Goal: Task Accomplishment & Management: Use online tool/utility

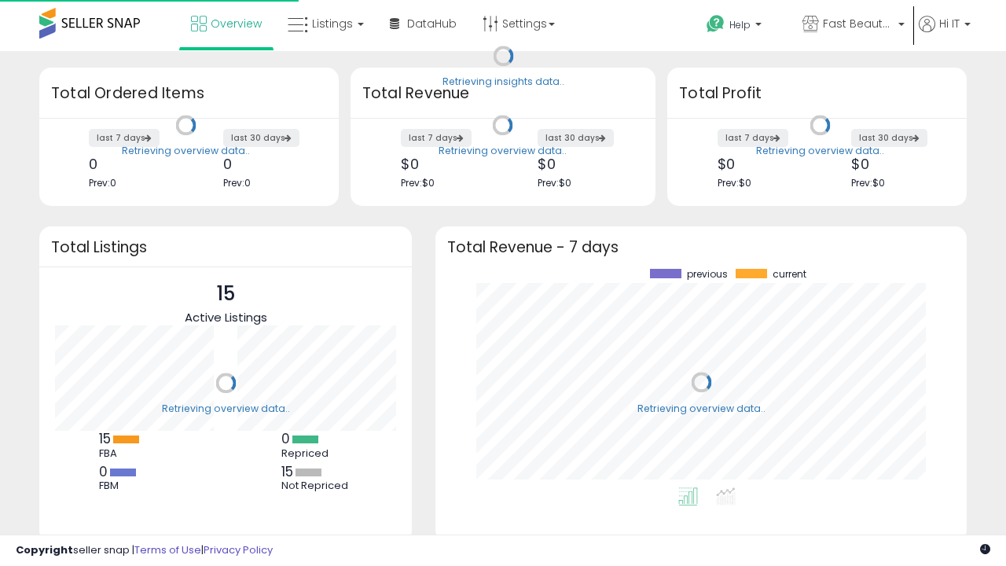
scroll to position [219, 500]
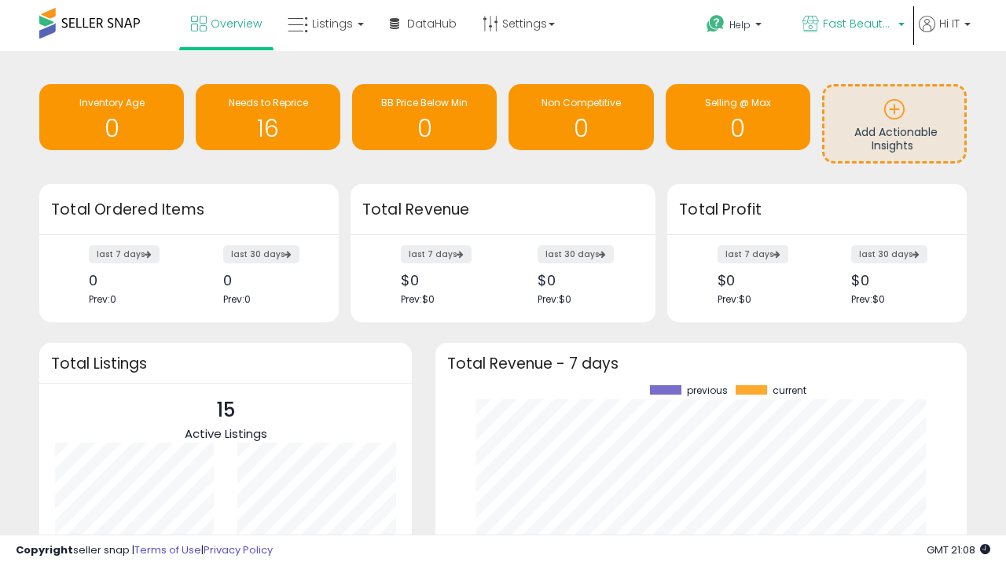
click at [852, 25] on span "Fast Beauty ([GEOGRAPHIC_DATA])" at bounding box center [858, 24] width 71 height 16
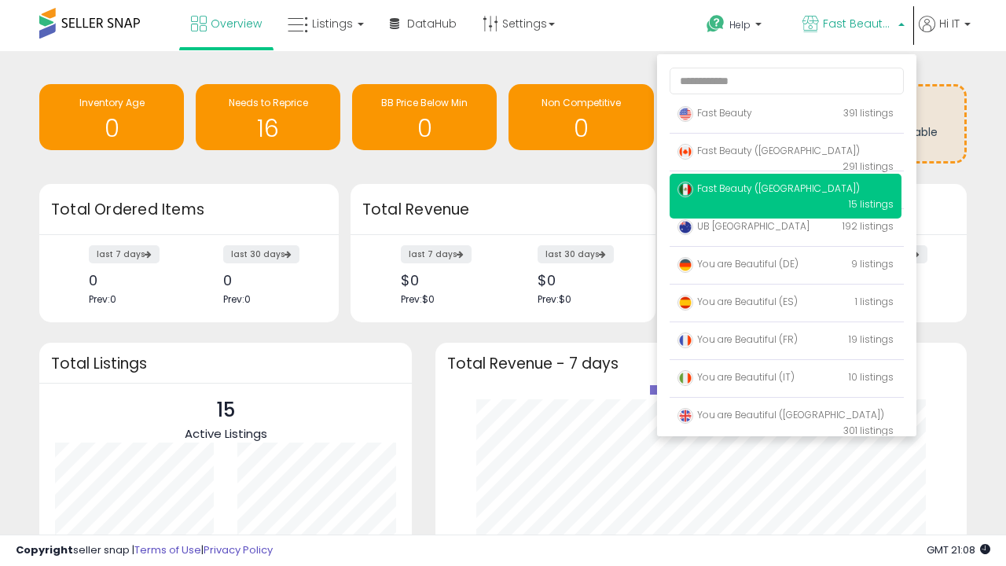
click at [785, 380] on span "You are Beautiful (IT)" at bounding box center [736, 376] width 117 height 13
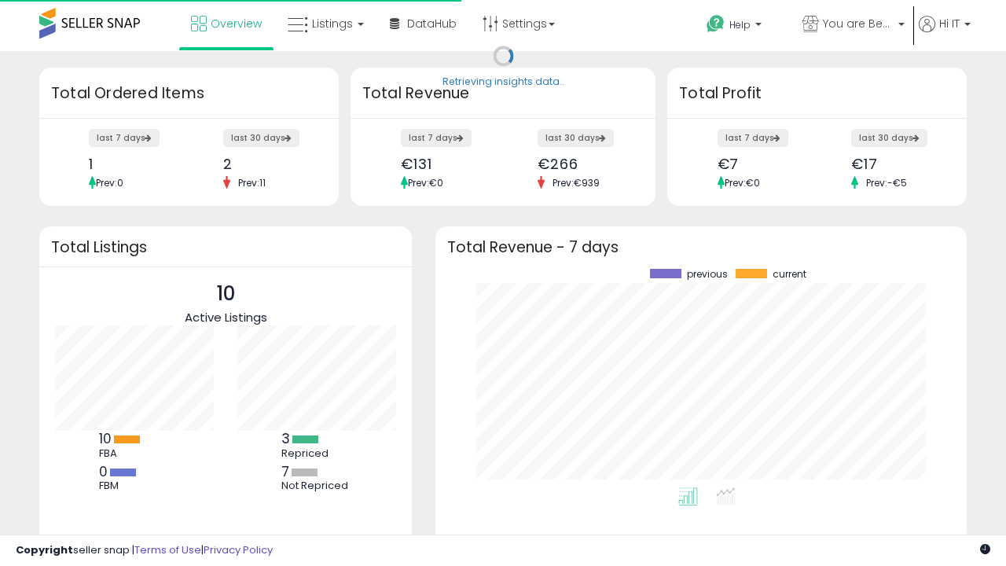
scroll to position [219, 500]
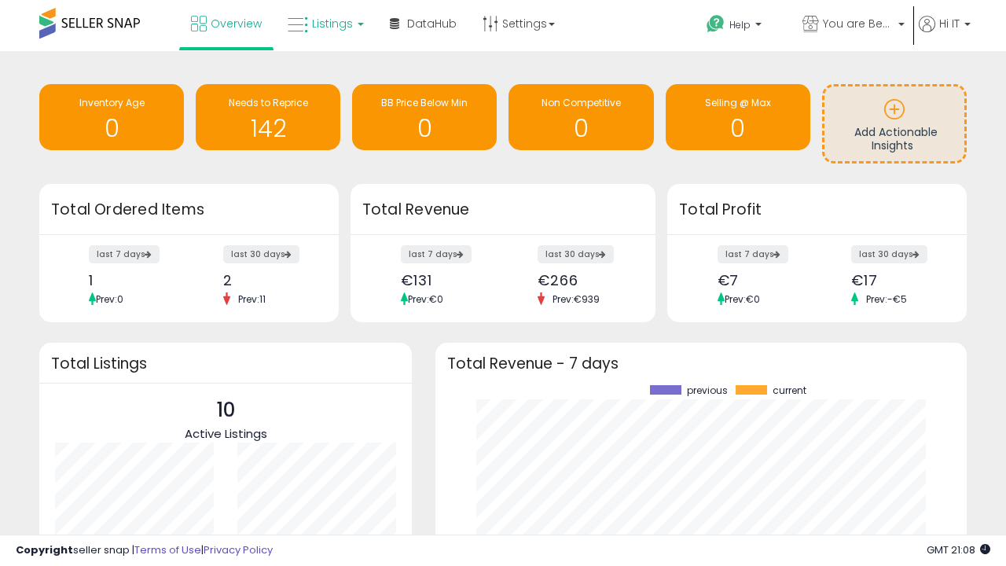
click at [324, 24] on span "Listings" at bounding box center [332, 24] width 41 height 16
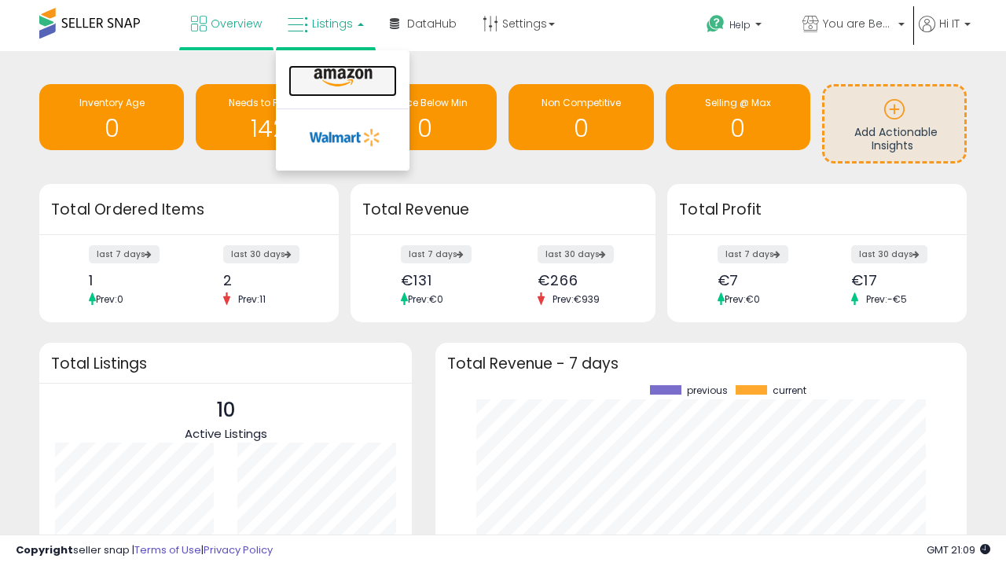
click at [341, 78] on icon at bounding box center [343, 78] width 68 height 20
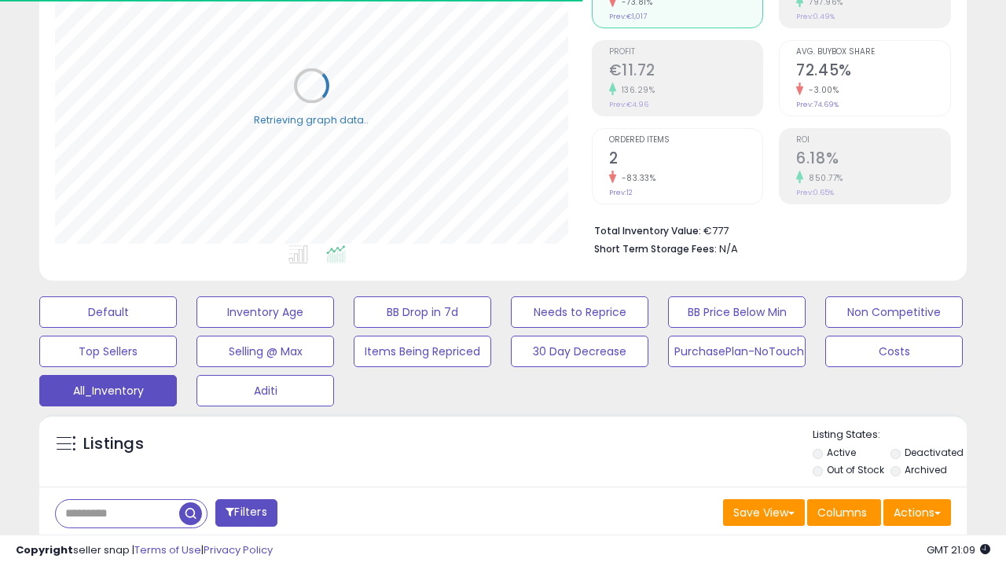
click at [112, 546] on span "Last 30 Days" at bounding box center [114, 554] width 68 height 16
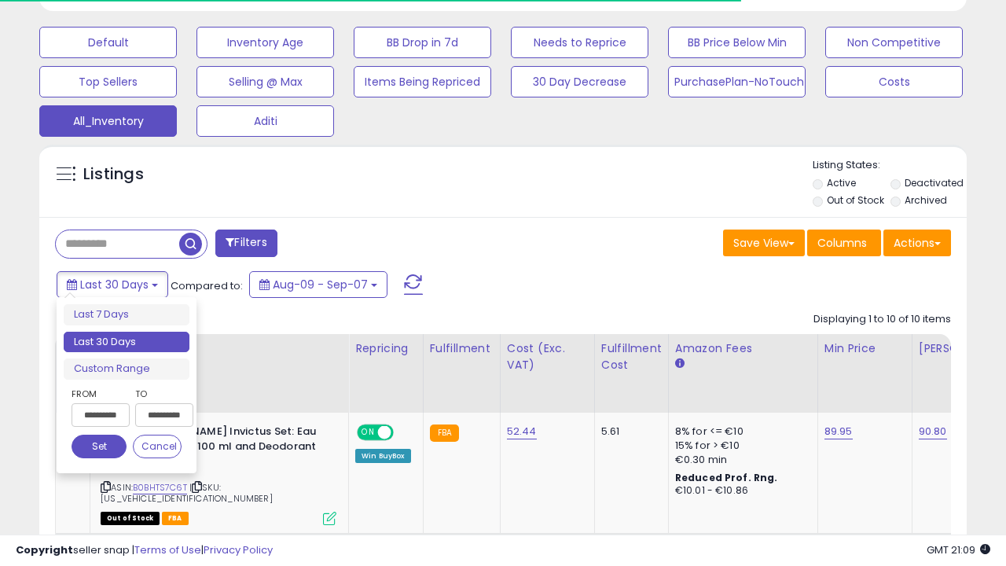
click at [127, 342] on li "Last 30 Days" at bounding box center [127, 342] width 126 height 21
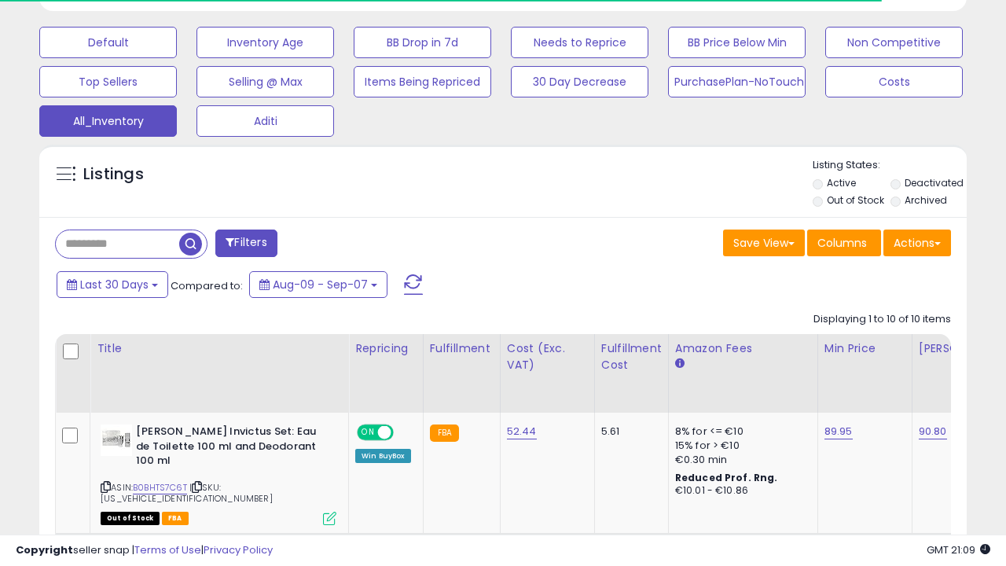
scroll to position [322, 536]
click at [917, 241] on button "Actions" at bounding box center [918, 243] width 68 height 27
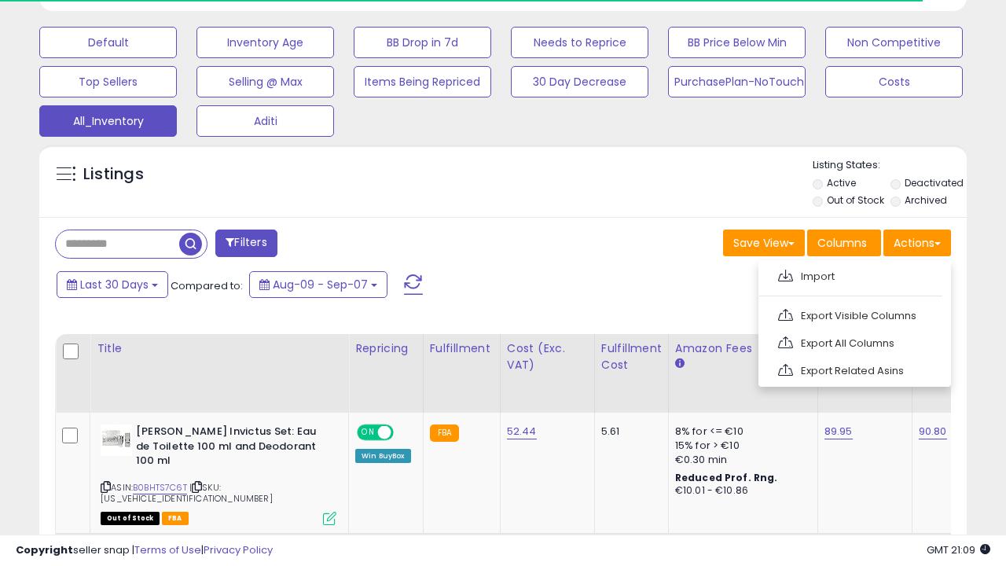
click at [853, 341] on link "Export All Columns" at bounding box center [853, 343] width 172 height 24
